Goal: Entertainment & Leisure: Consume media (video, audio)

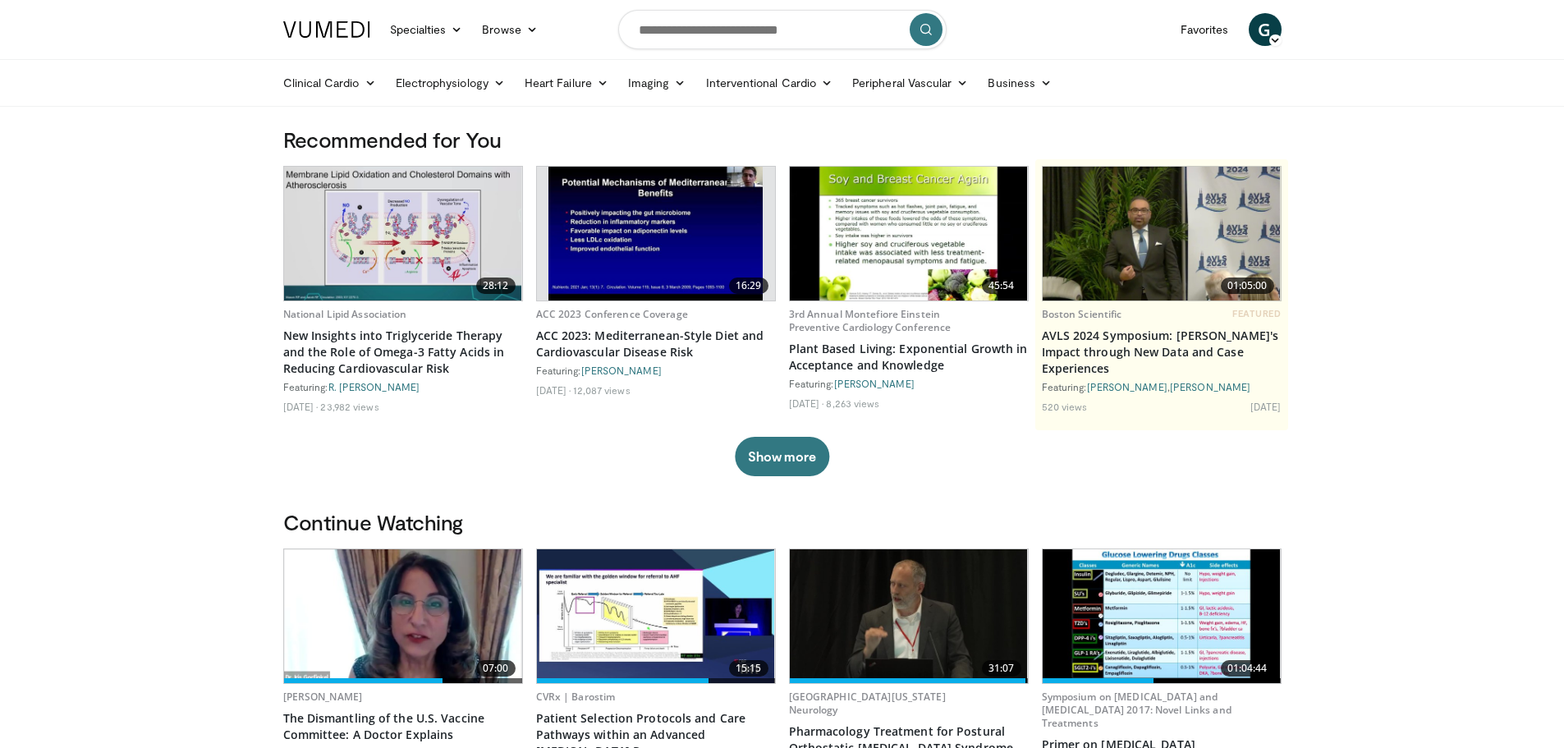
click at [393, 223] on img at bounding box center [403, 234] width 238 height 134
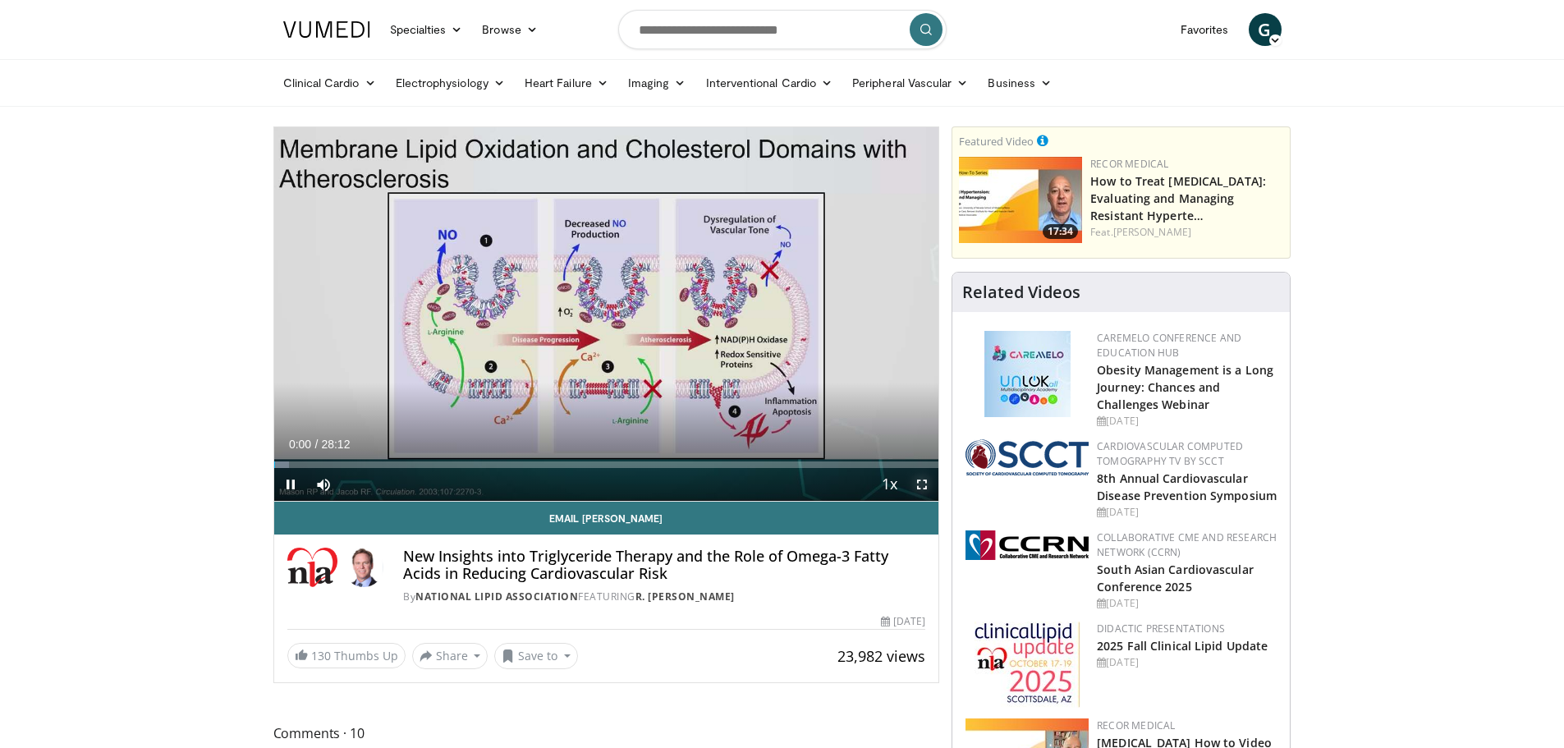
click at [925, 486] on span "Video Player" at bounding box center [922, 484] width 33 height 33
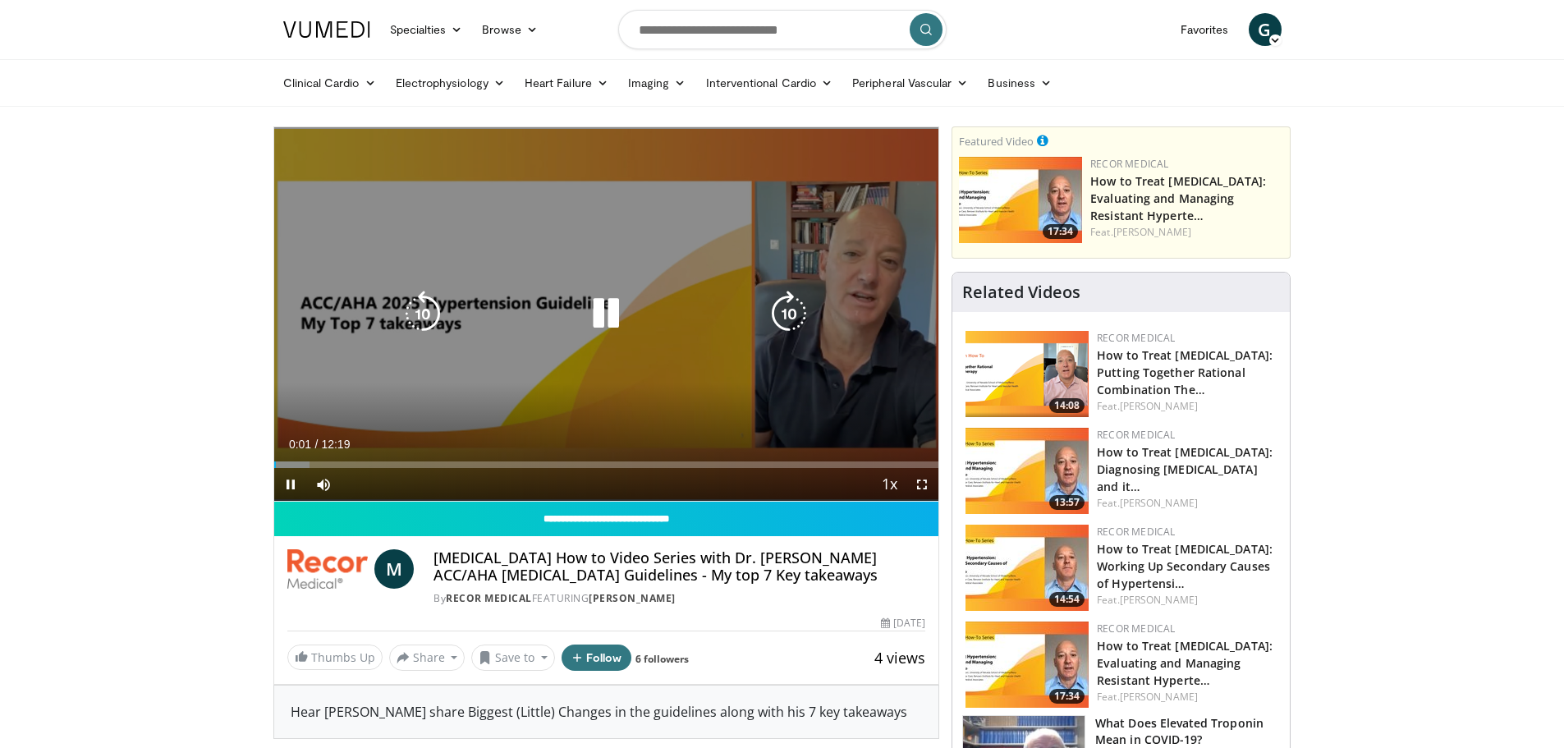
click at [589, 267] on div "10 seconds Tap to unmute" at bounding box center [606, 314] width 665 height 374
click at [598, 313] on icon "Video Player" at bounding box center [606, 314] width 46 height 46
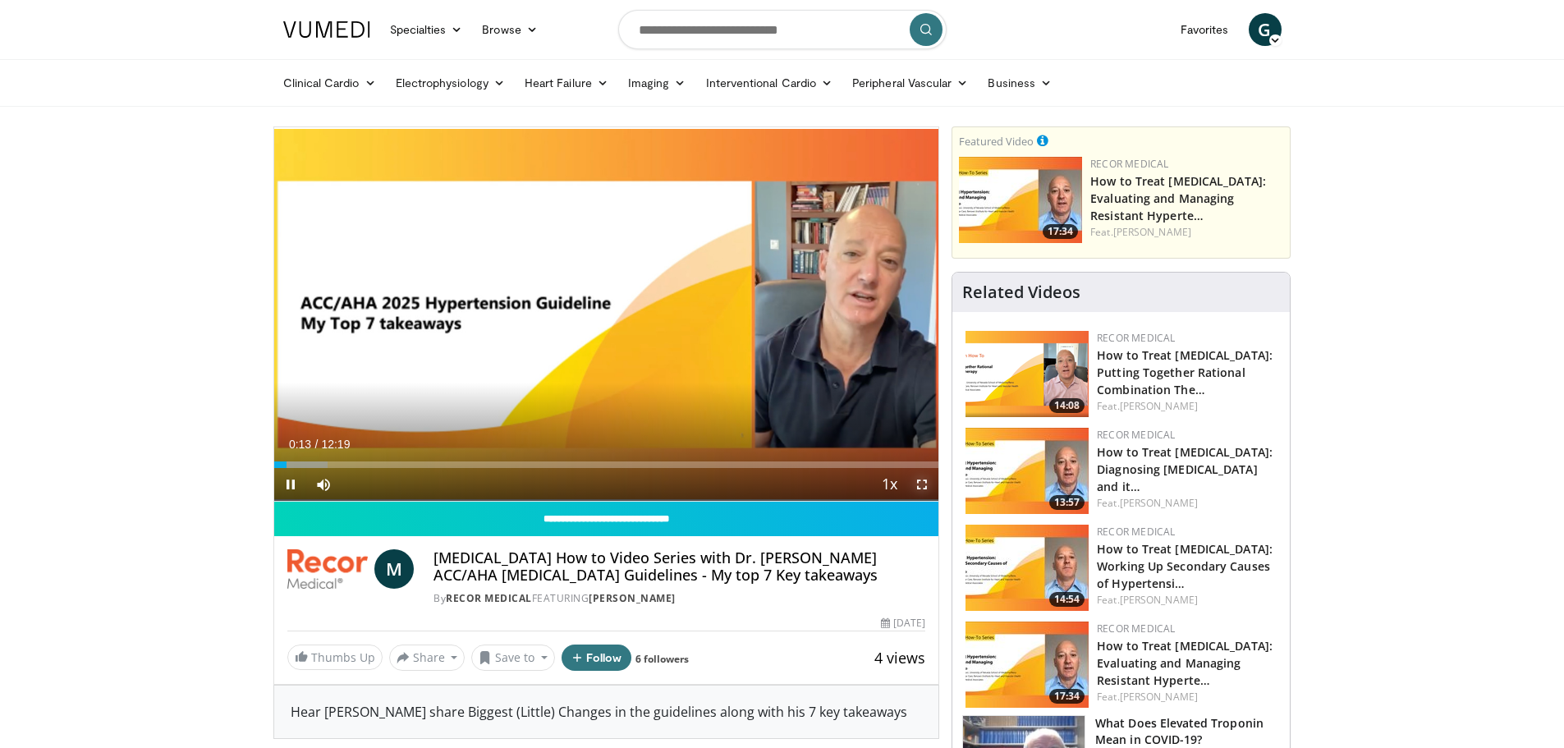
click at [920, 483] on span "Video Player" at bounding box center [922, 484] width 33 height 33
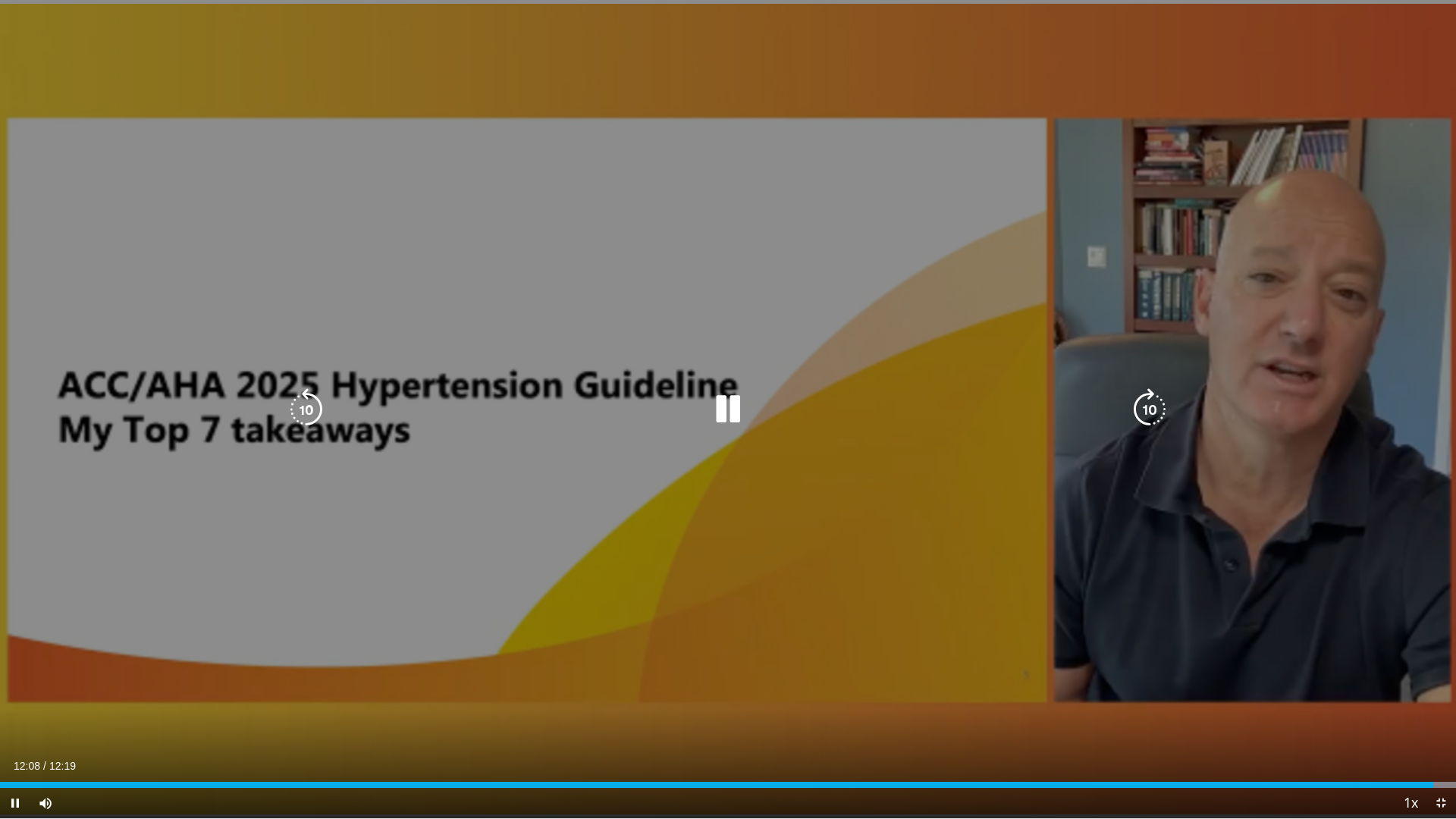
click at [736, 401] on div "10 seconds Tap to unmute" at bounding box center [728, 409] width 1456 height 818
click at [1151, 406] on icon "Video Player" at bounding box center [1149, 409] width 42 height 42
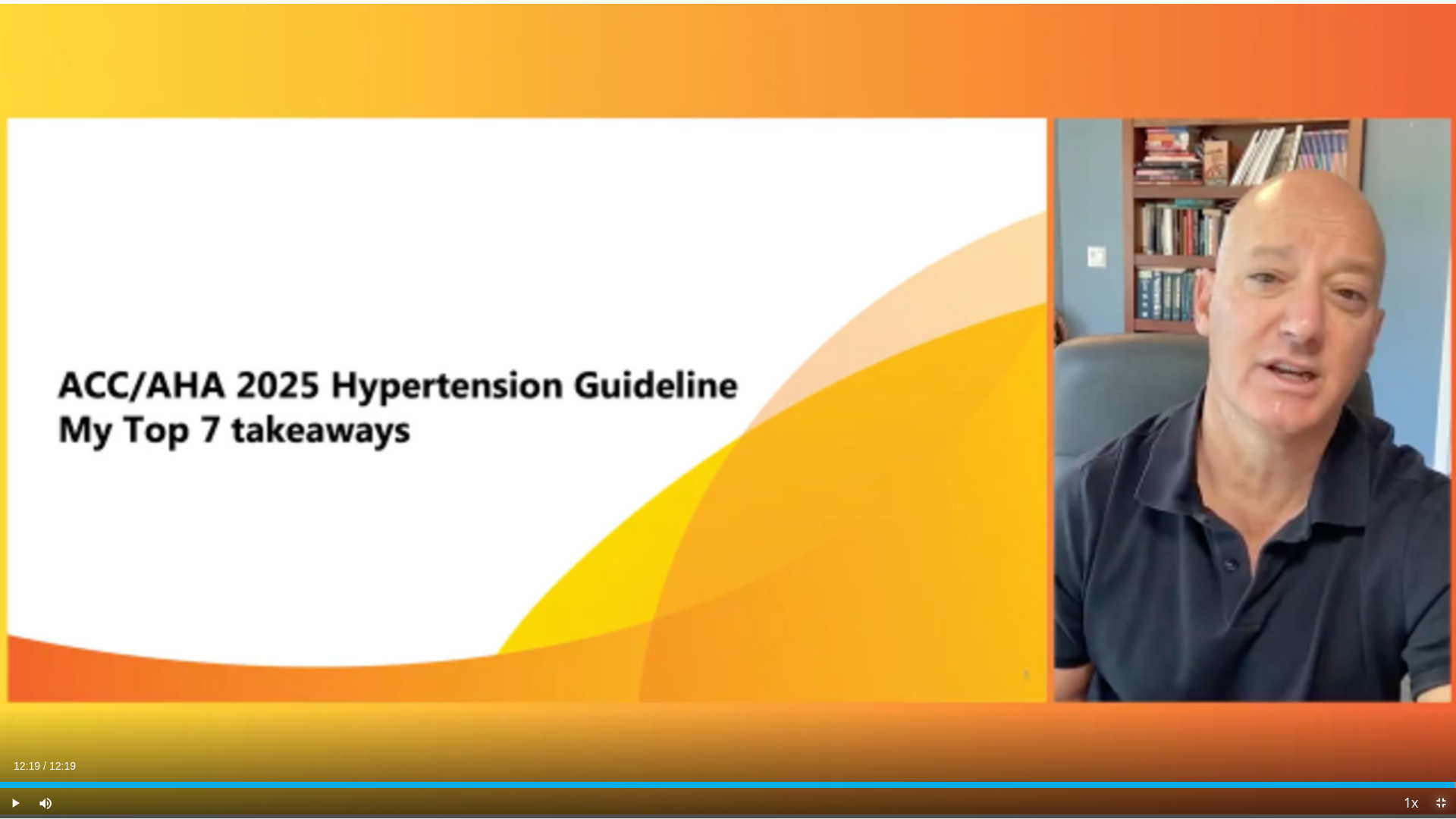
click at [1443, 690] on span "Video Player" at bounding box center [1440, 802] width 30 height 30
